Goal: Navigation & Orientation: Find specific page/section

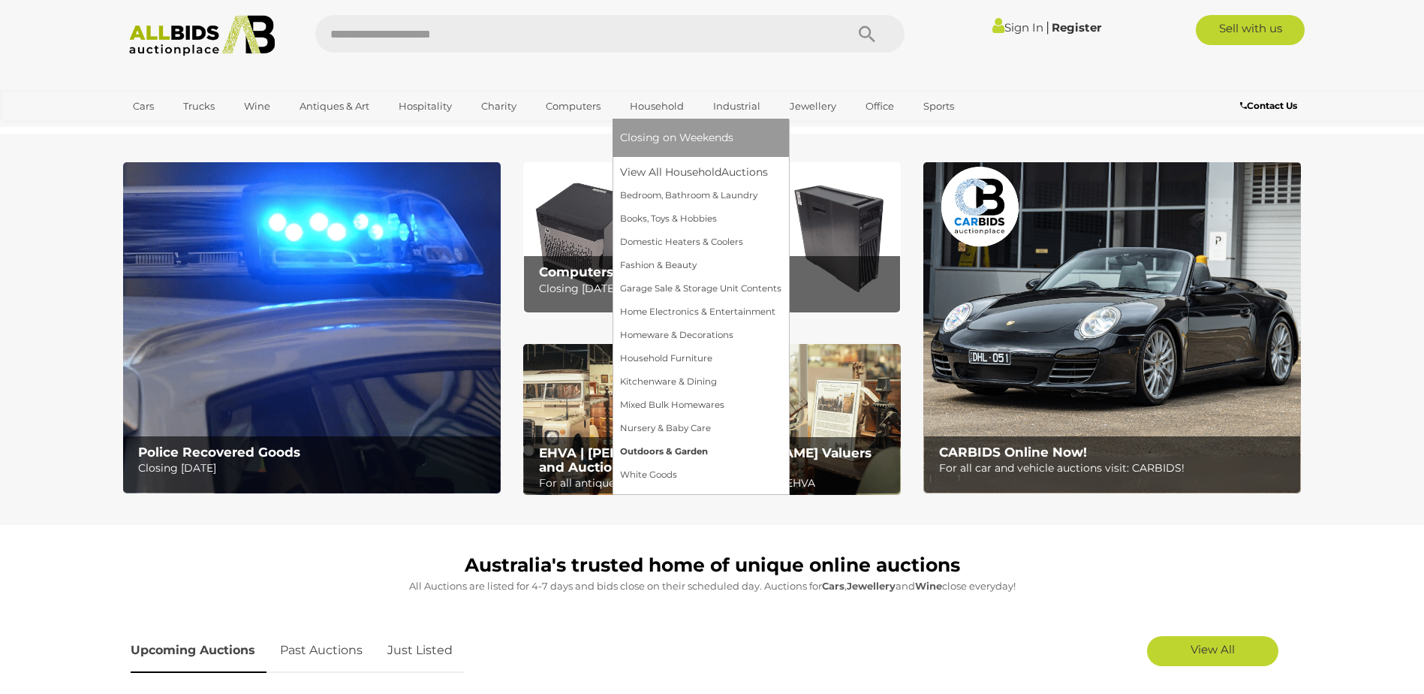
click at [691, 447] on link "Outdoors & Garden" at bounding box center [700, 451] width 161 height 23
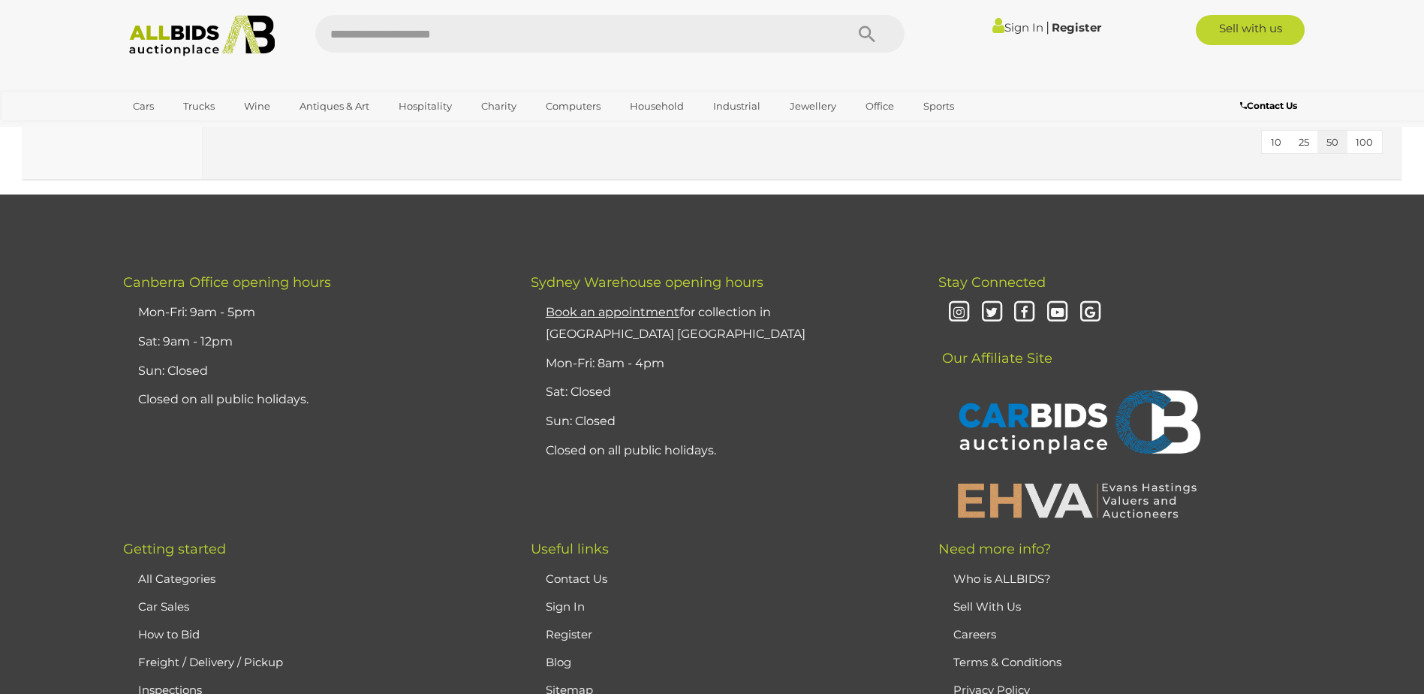
scroll to position [2703, 0]
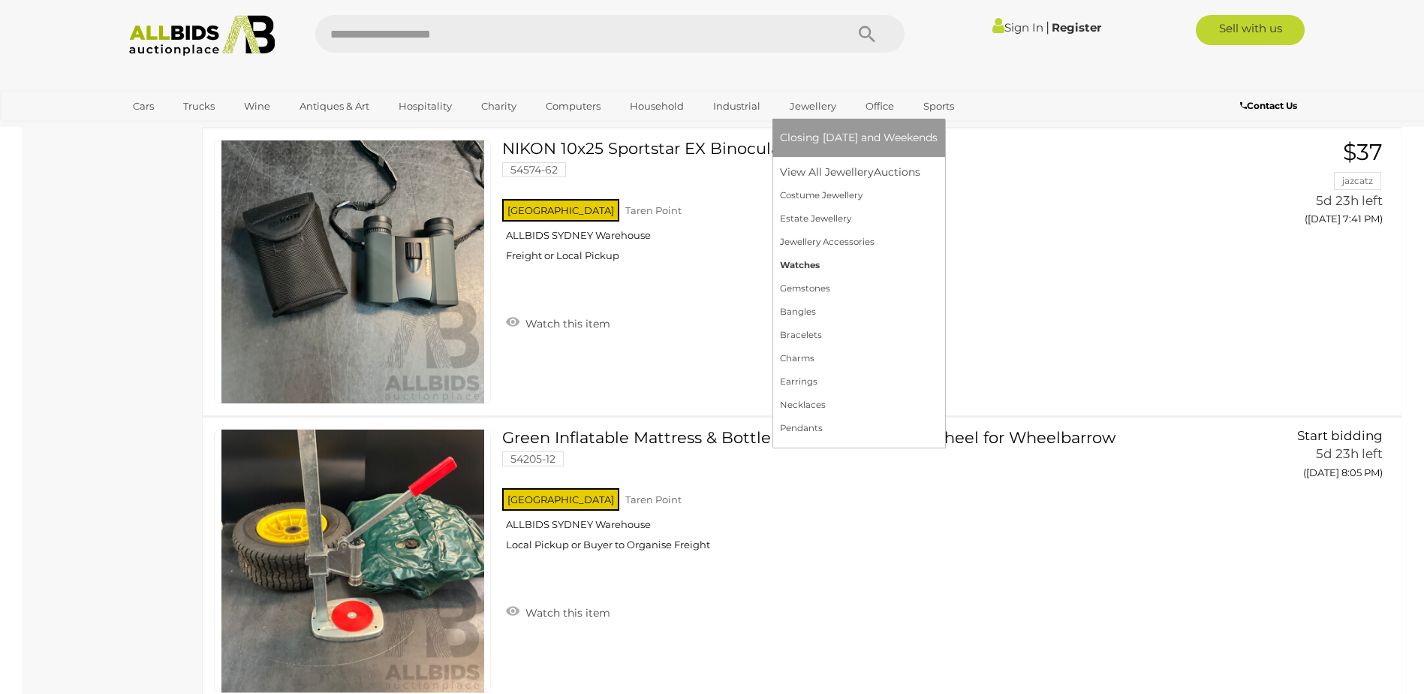
click at [812, 270] on link "Watches" at bounding box center [859, 265] width 158 height 23
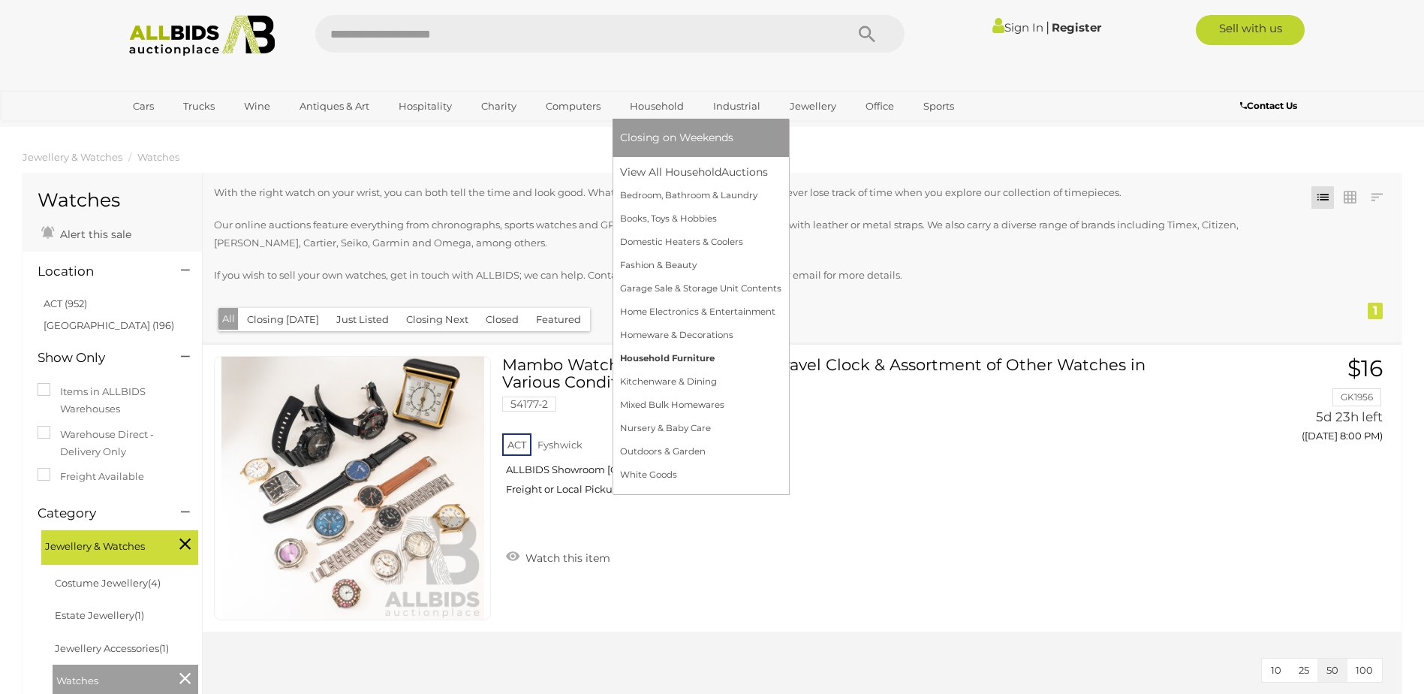
click at [668, 353] on link "Household Furniture" at bounding box center [700, 358] width 161 height 23
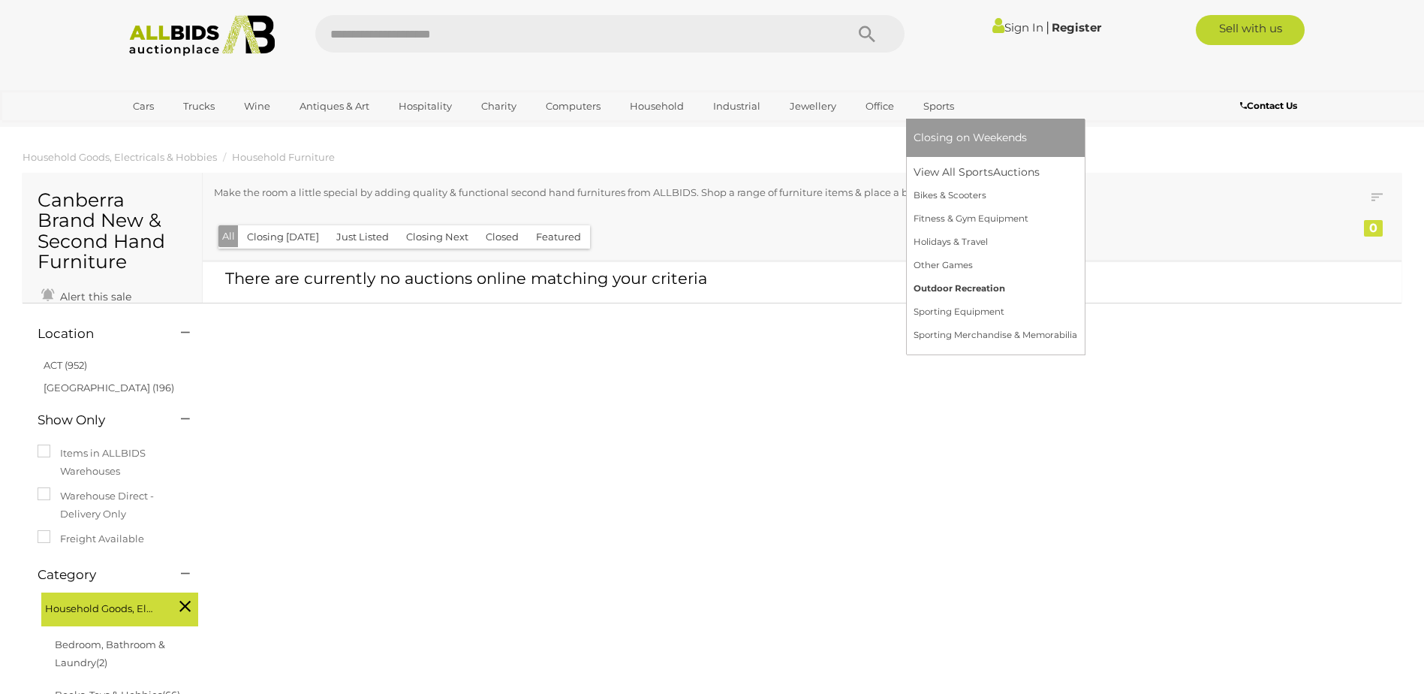
click at [942, 287] on link "Outdoor Recreation" at bounding box center [996, 288] width 164 height 23
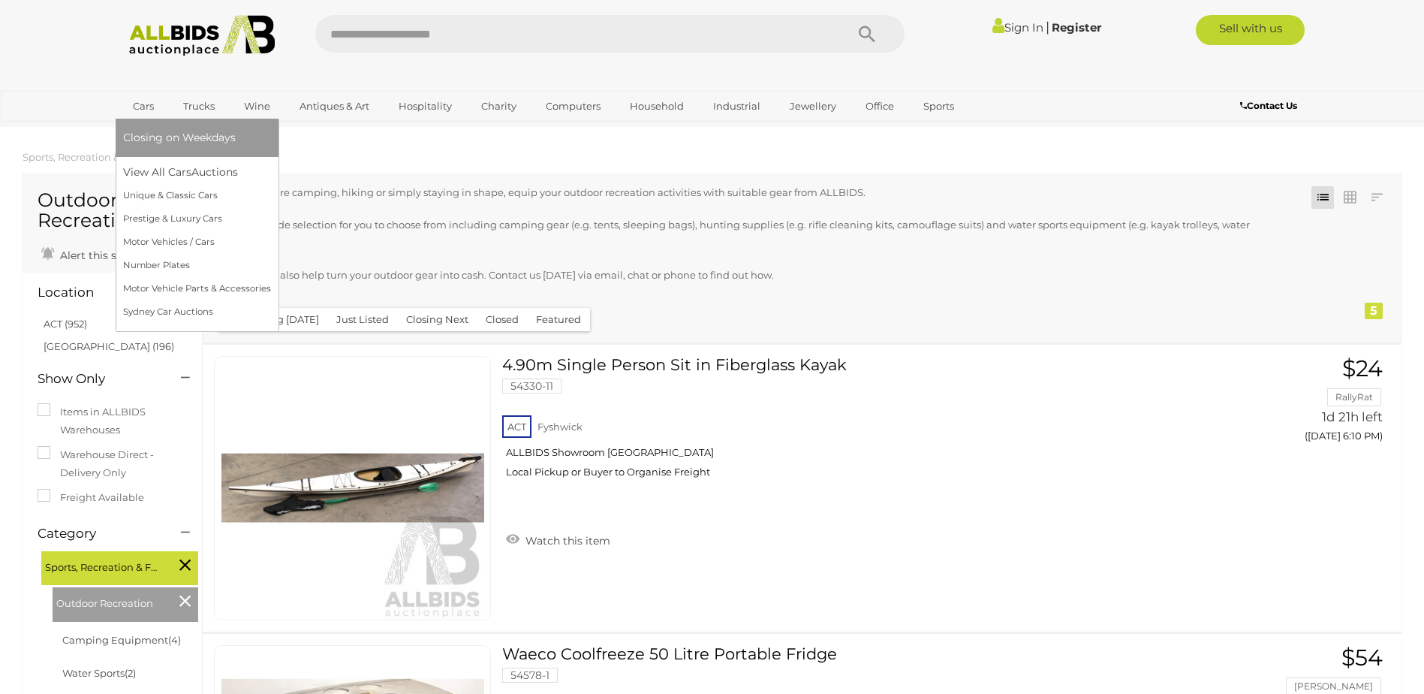
click at [152, 102] on link "Cars" at bounding box center [143, 106] width 41 height 25
click at [151, 173] on link "View All Cars Auctions" at bounding box center [197, 172] width 148 height 23
